Goal: Navigation & Orientation: Find specific page/section

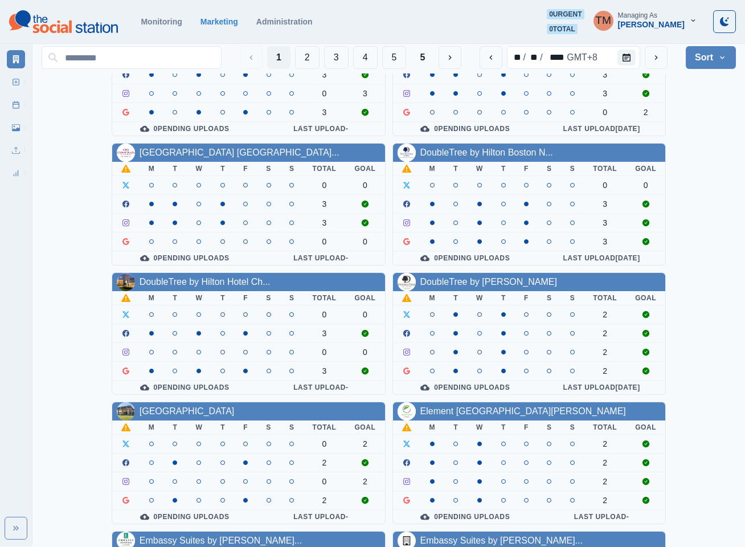
scroll to position [342, 0]
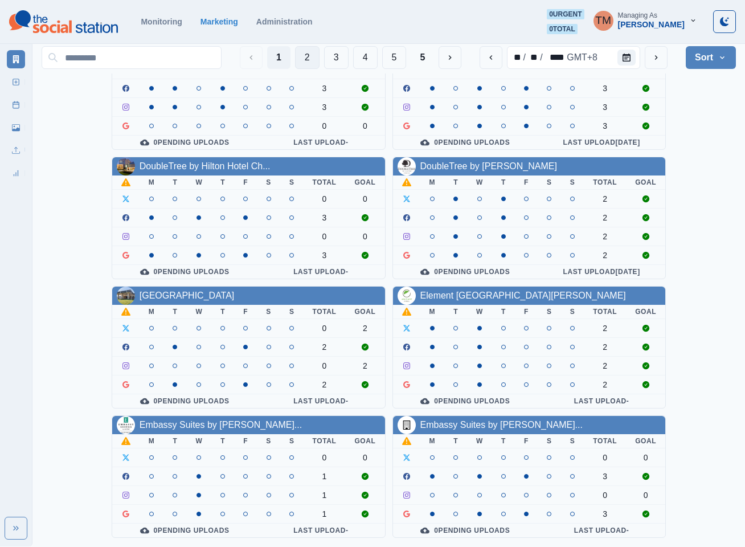
click at [310, 60] on button "2" at bounding box center [307, 57] width 24 height 23
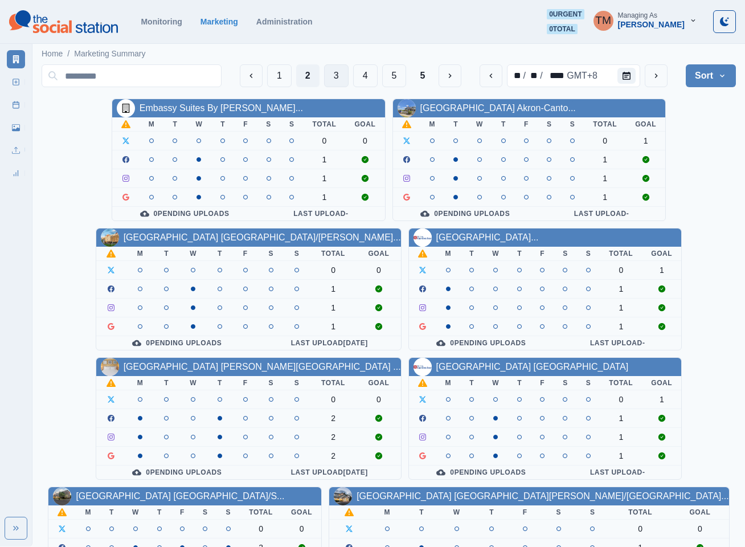
click at [331, 79] on button "3" at bounding box center [336, 75] width 24 height 23
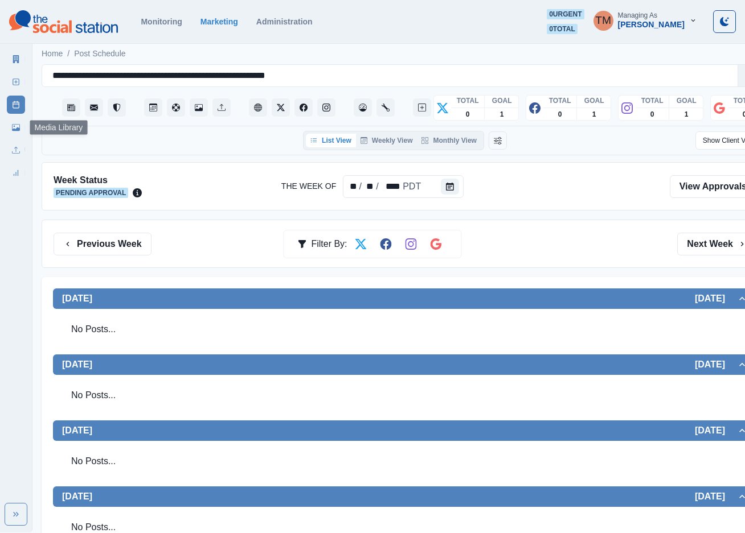
click at [12, 133] on link "Media Library" at bounding box center [16, 127] width 18 height 18
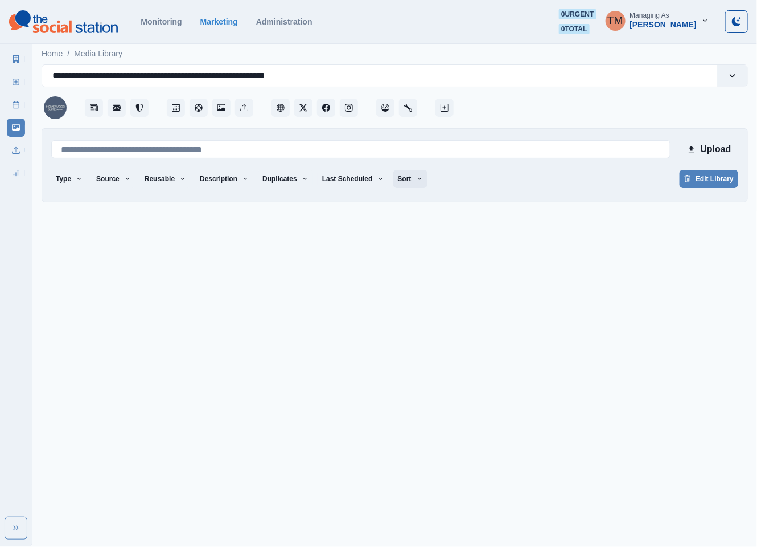
click at [416, 180] on icon "button" at bounding box center [419, 178] width 7 height 7
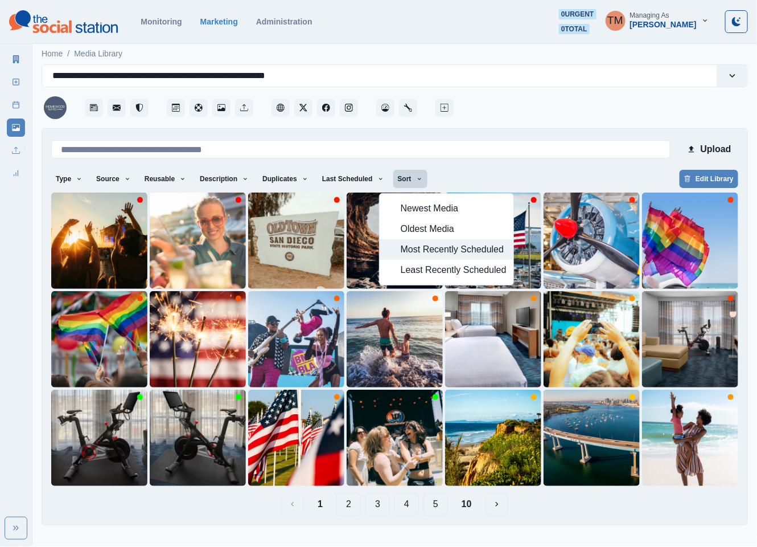
click at [412, 243] on span "Most Recently Scheduled" at bounding box center [454, 250] width 106 height 14
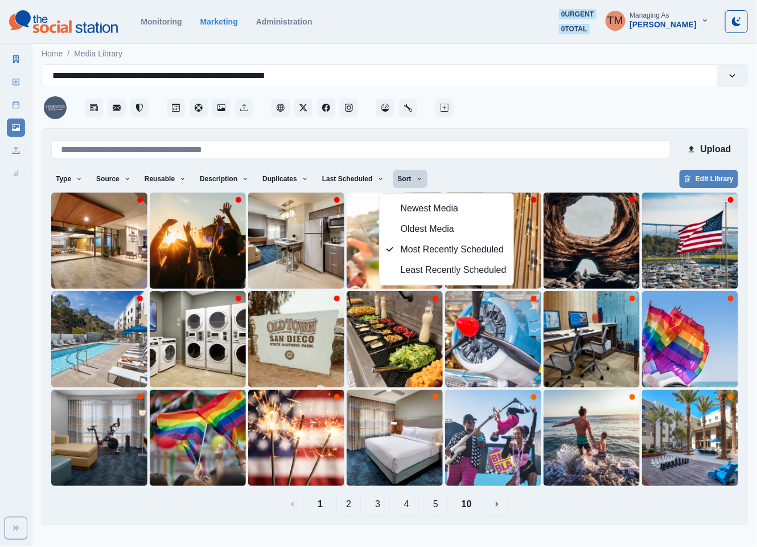
click at [478, 188] on div "Type Any Image Video Source Any Upload Social Manager Found: Instagram Found: G…" at bounding box center [394, 180] width 687 height 20
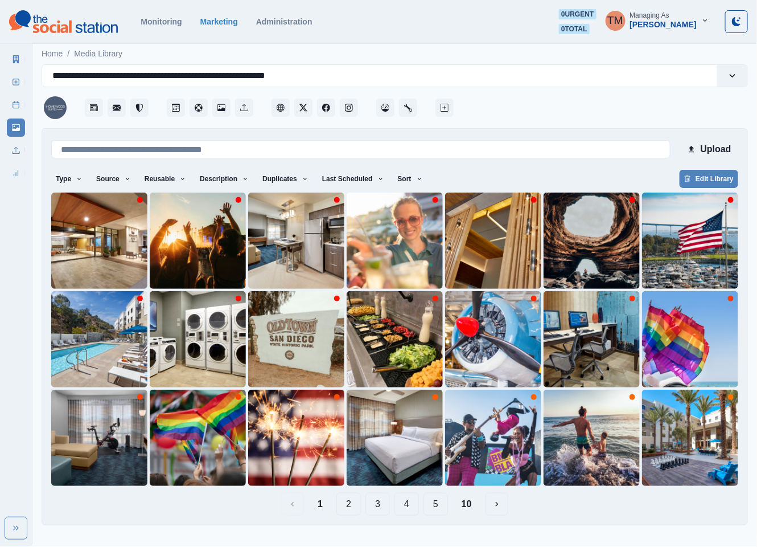
click at [410, 507] on button "4" at bounding box center [407, 503] width 24 height 23
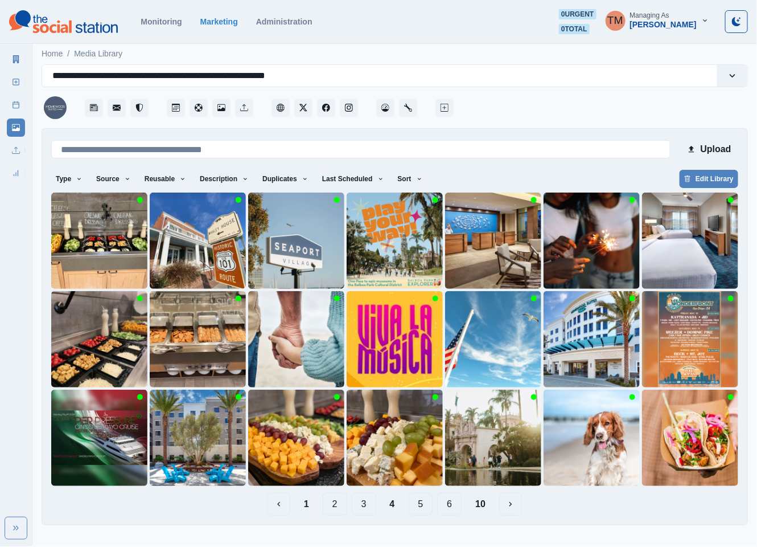
click at [313, 510] on button "1" at bounding box center [306, 503] width 23 height 23
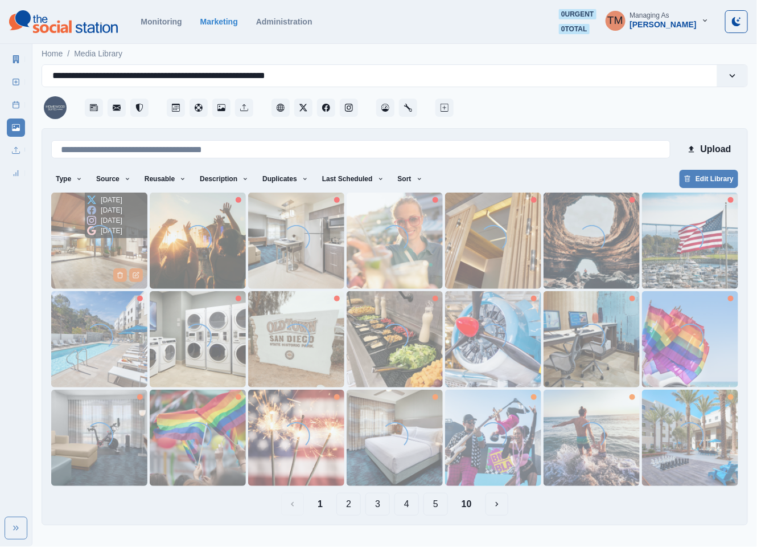
click at [65, 245] on img at bounding box center [99, 240] width 96 height 96
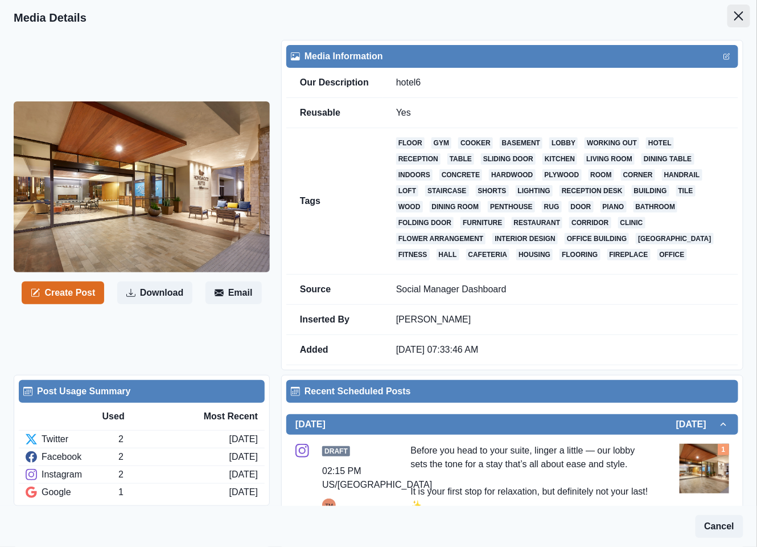
click at [728, 20] on button "Close" at bounding box center [739, 16] width 23 height 23
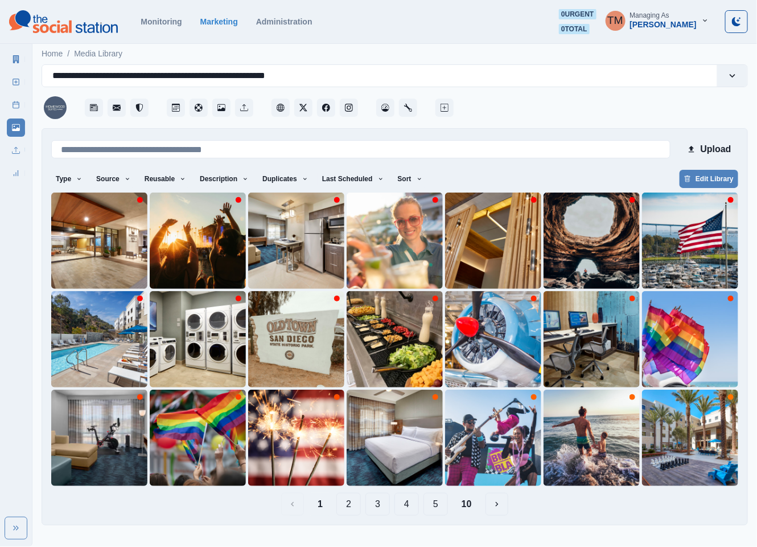
click at [400, 504] on button "4" at bounding box center [407, 503] width 24 height 23
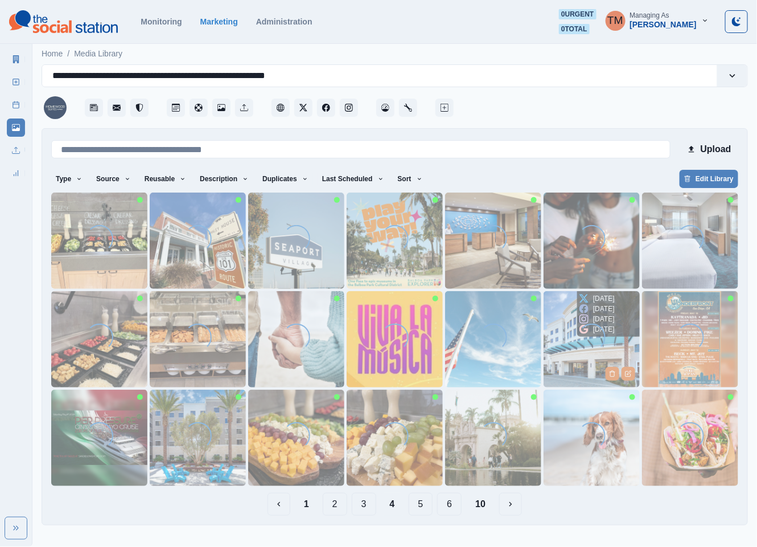
click at [565, 354] on img at bounding box center [592, 339] width 96 height 96
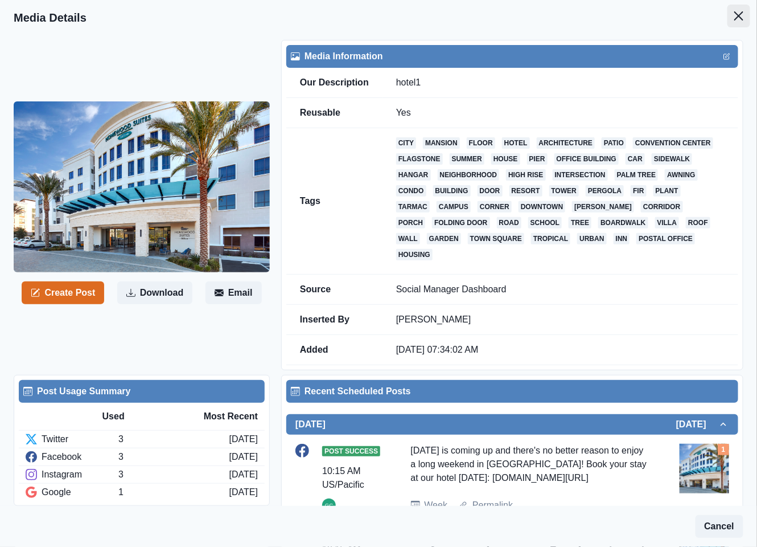
click at [734, 15] on icon "Close" at bounding box center [738, 15] width 9 height 9
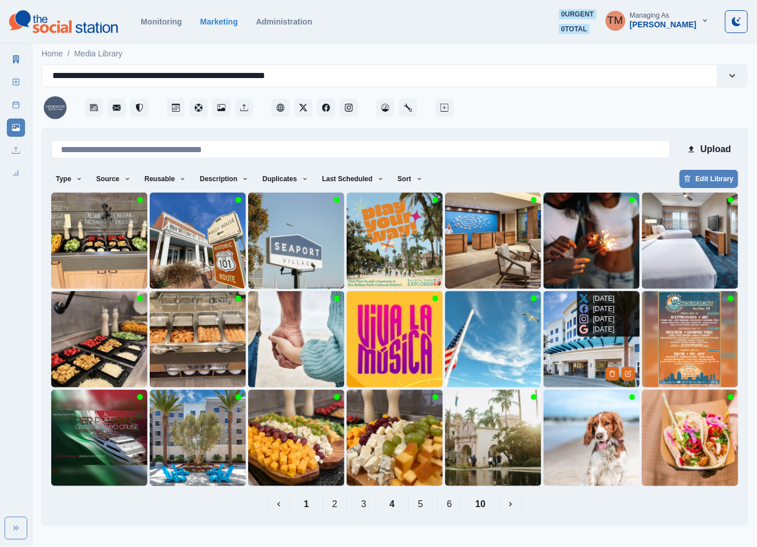
click at [576, 359] on img at bounding box center [592, 339] width 96 height 96
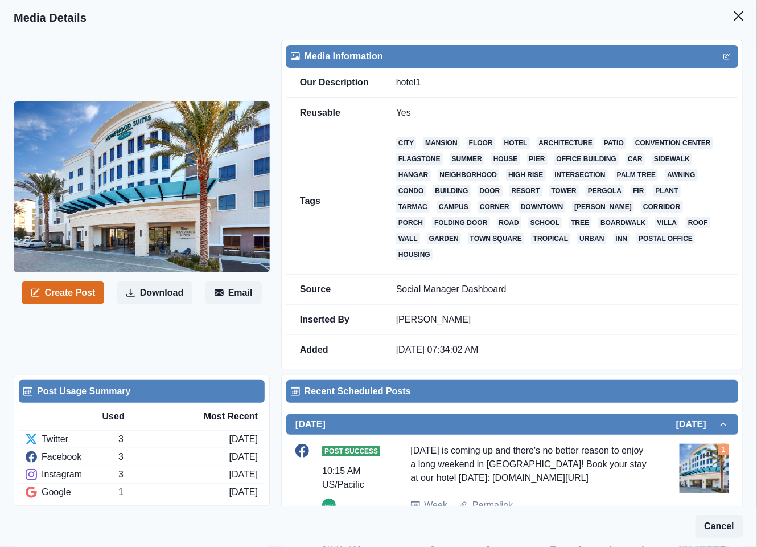
drag, startPoint x: 725, startPoint y: 10, endPoint x: 694, endPoint y: 77, distance: 73.9
click at [728, 10] on button "Close" at bounding box center [739, 16] width 23 height 23
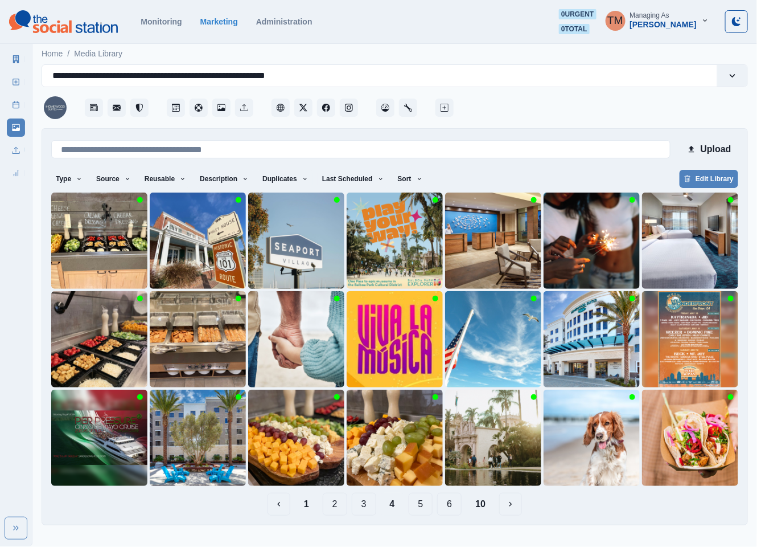
click at [420, 509] on button "5" at bounding box center [421, 503] width 24 height 23
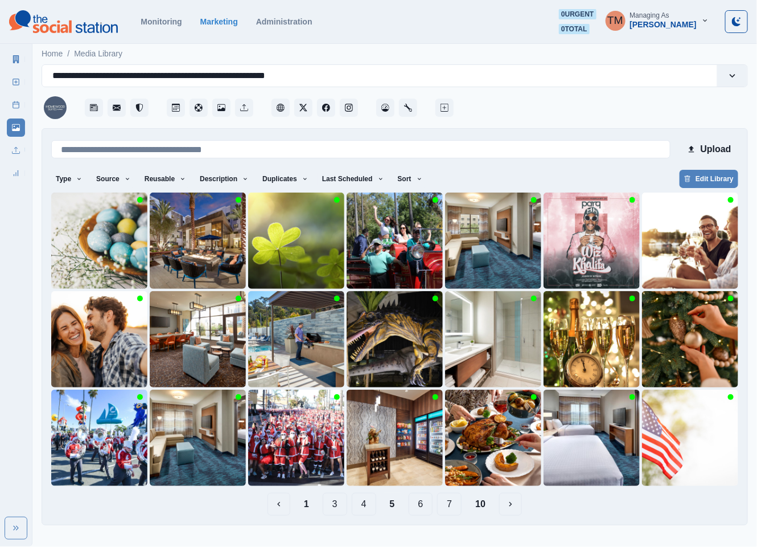
click at [422, 507] on button "6" at bounding box center [421, 503] width 24 height 23
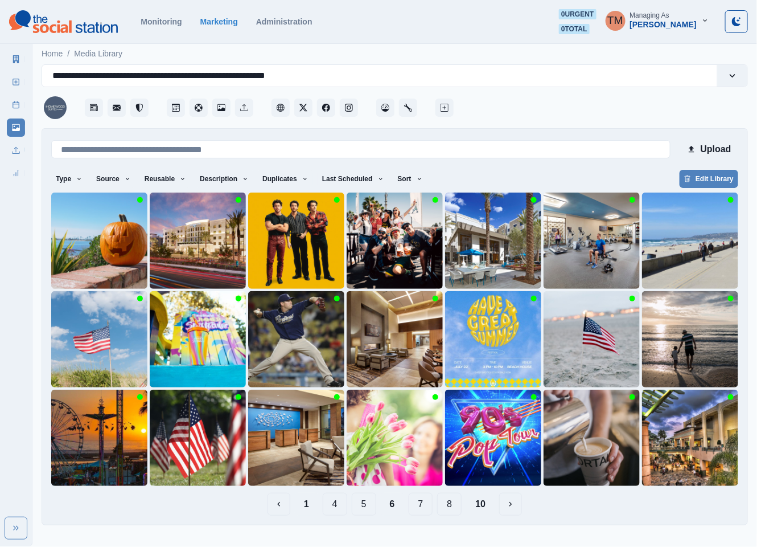
click at [306, 506] on button "1" at bounding box center [306, 503] width 23 height 23
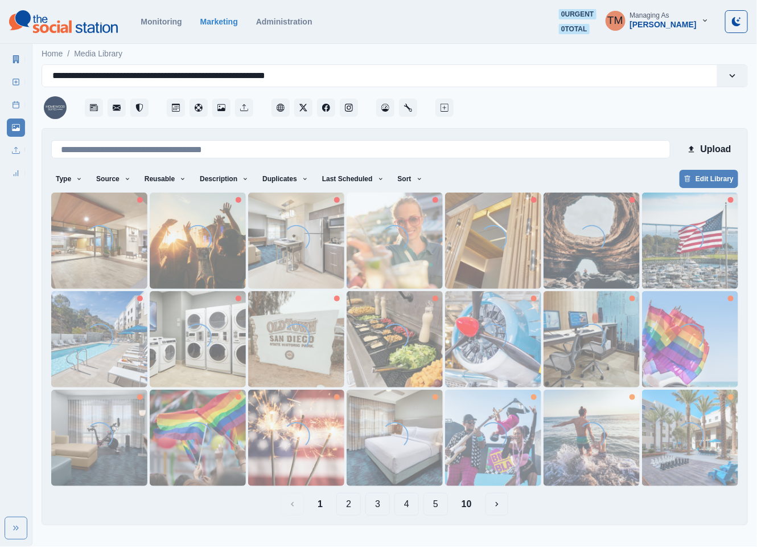
click at [346, 506] on button "2" at bounding box center [348, 503] width 24 height 23
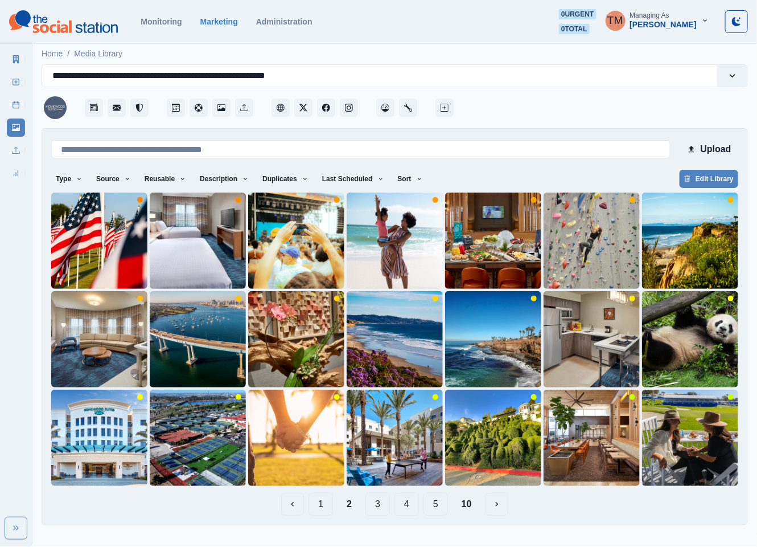
click at [371, 509] on button "3" at bounding box center [377, 503] width 24 height 23
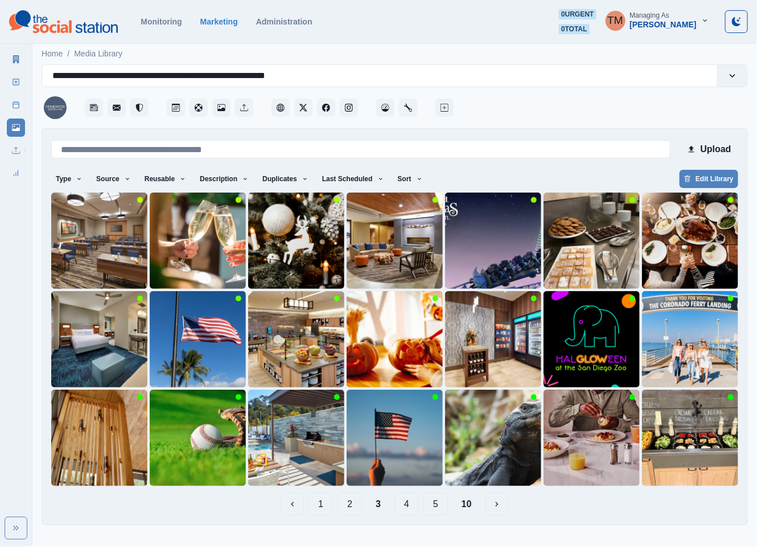
click at [412, 501] on button "4" at bounding box center [407, 503] width 24 height 23
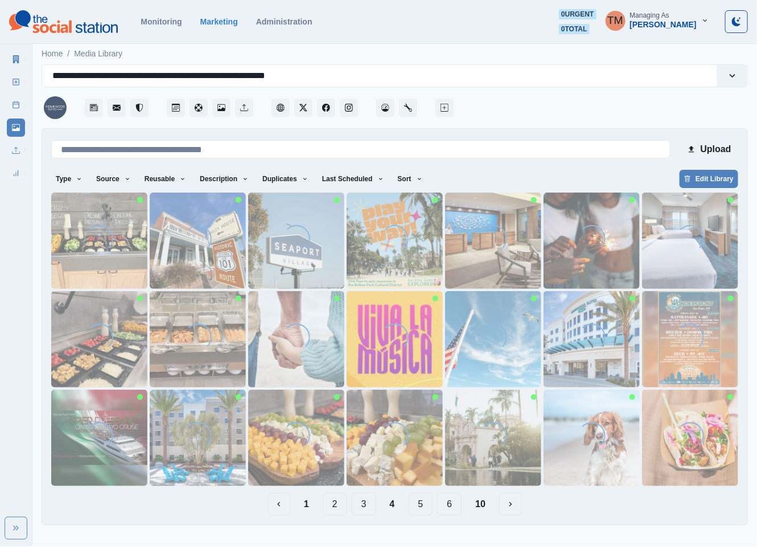
click at [426, 504] on button "5" at bounding box center [421, 503] width 24 height 23
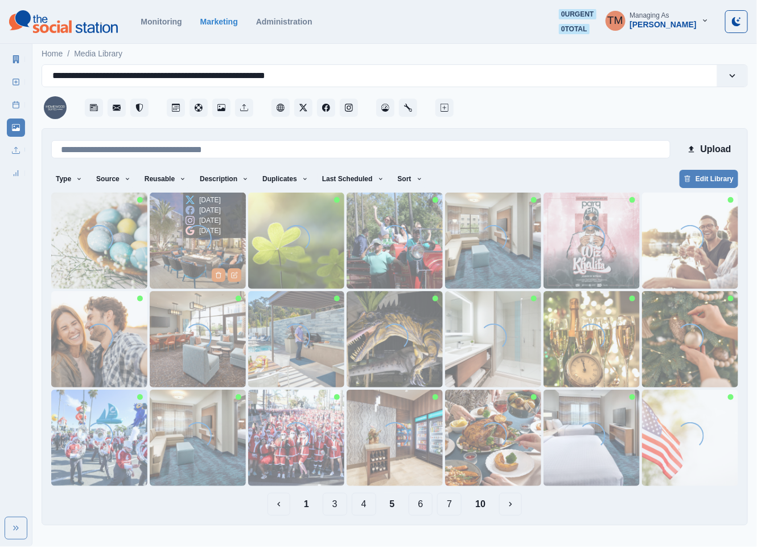
click at [171, 257] on img at bounding box center [198, 240] width 96 height 96
